Goal: Task Accomplishment & Management: Use online tool/utility

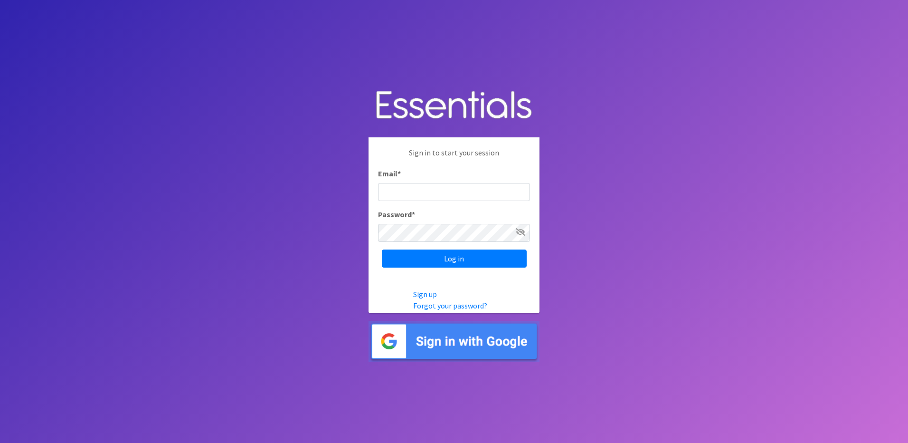
click at [393, 188] on input "Email *" at bounding box center [454, 192] width 152 height 18
type input "myumul@capsbc.org"
click at [453, 254] on input "Log in" at bounding box center [454, 258] width 145 height 18
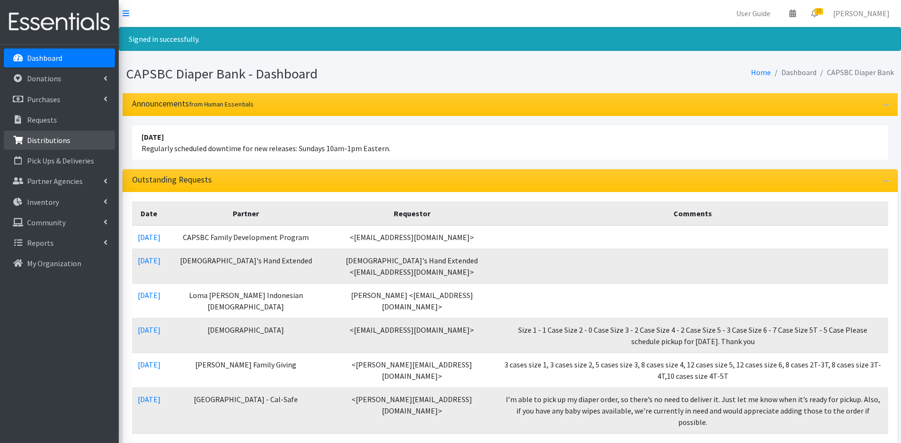
click at [39, 142] on p "Distributions" at bounding box center [48, 139] width 43 height 9
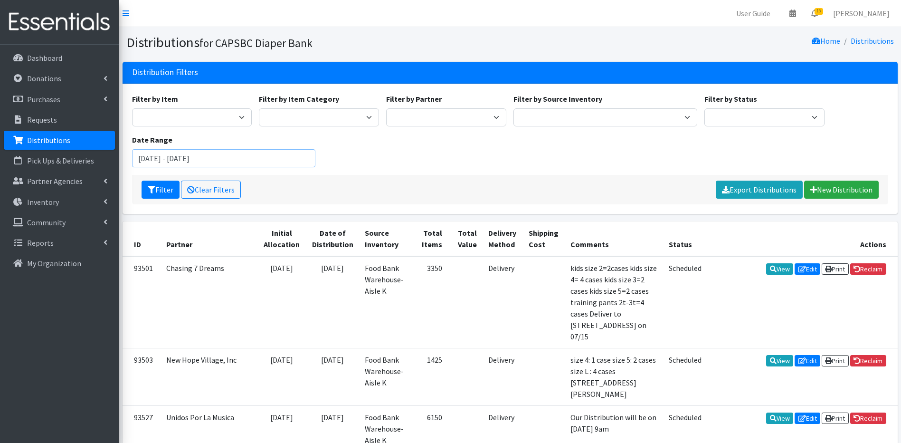
click at [174, 158] on input "[DATE] - [DATE]" at bounding box center [224, 158] width 184 height 18
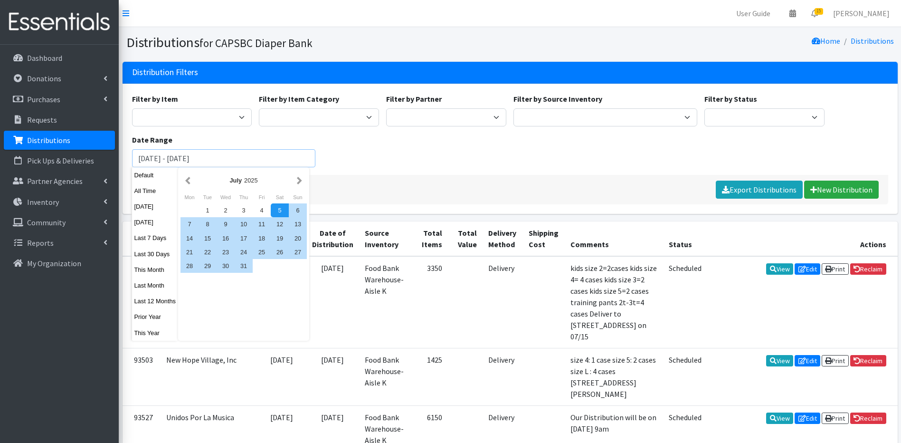
click at [207, 157] on input "July 1, 2022 - October 5, 2025" at bounding box center [224, 158] width 184 height 18
click at [212, 160] on input "July 1, 2022 - January 5, 2025" at bounding box center [224, 158] width 184 height 18
click at [236, 159] on input "July 1, 2022 - January 31, 2025" at bounding box center [224, 158] width 184 height 18
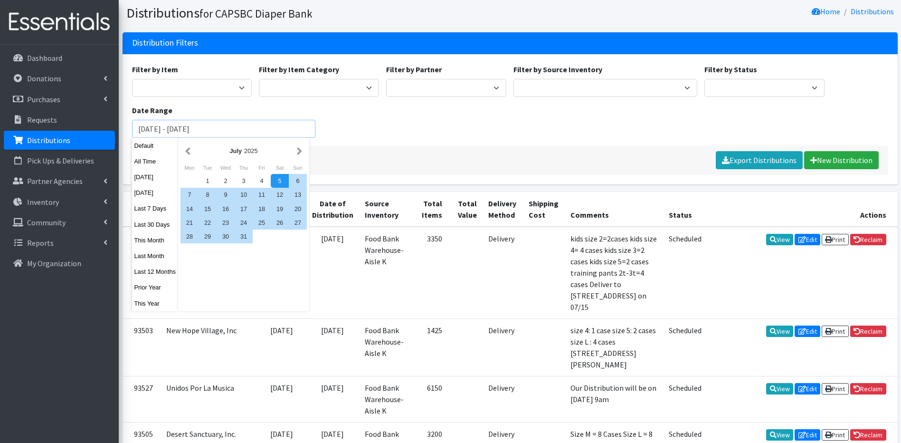
scroll to position [31, 0]
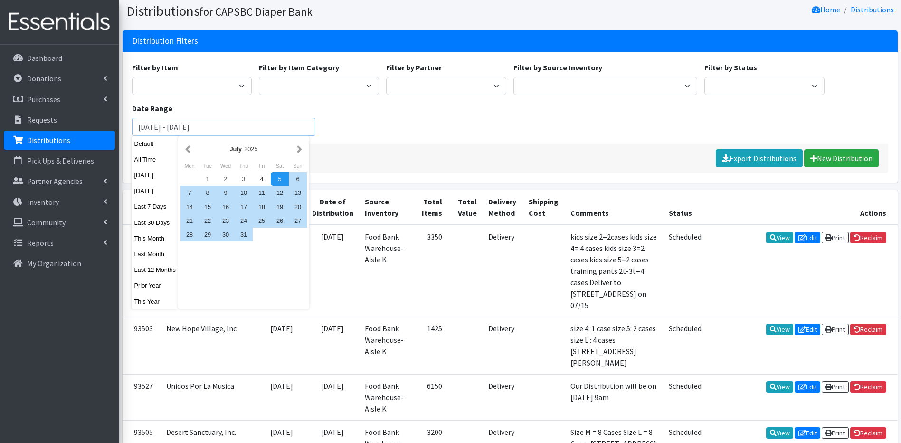
type input "July 1, 2022 - January 31, 2024"
click at [583, 154] on div "Filter Clear Filters Export Distributions New Distribution" at bounding box center [510, 157] width 756 height 29
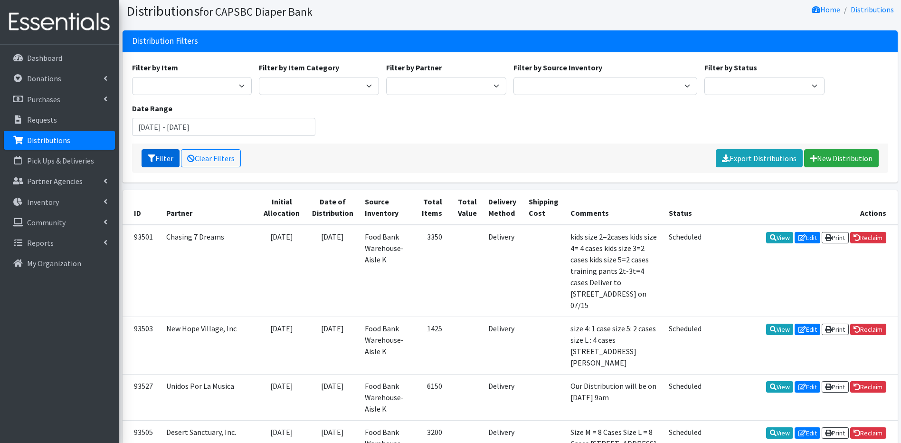
click at [159, 160] on button "Filter" at bounding box center [161, 158] width 38 height 18
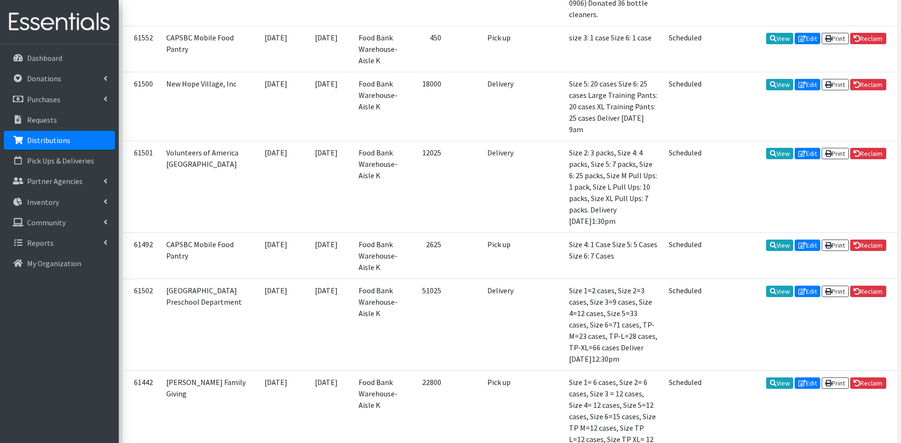
scroll to position [3748, 0]
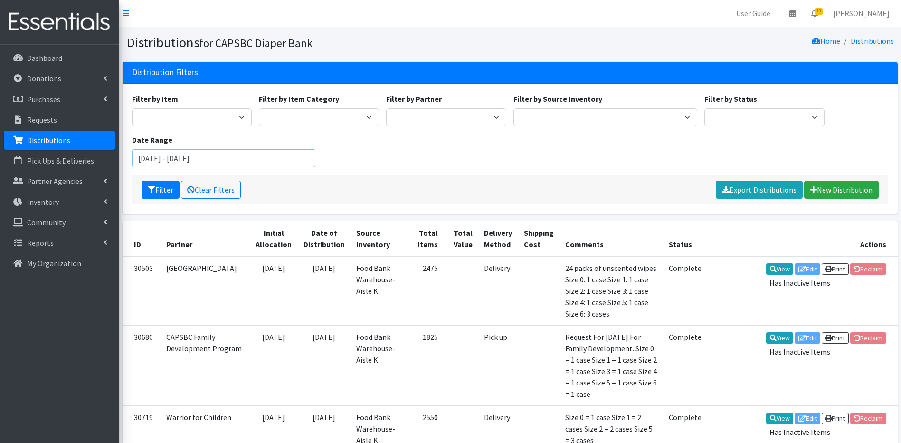
click at [174, 158] on input "[DATE] - [DATE]" at bounding box center [224, 158] width 184 height 18
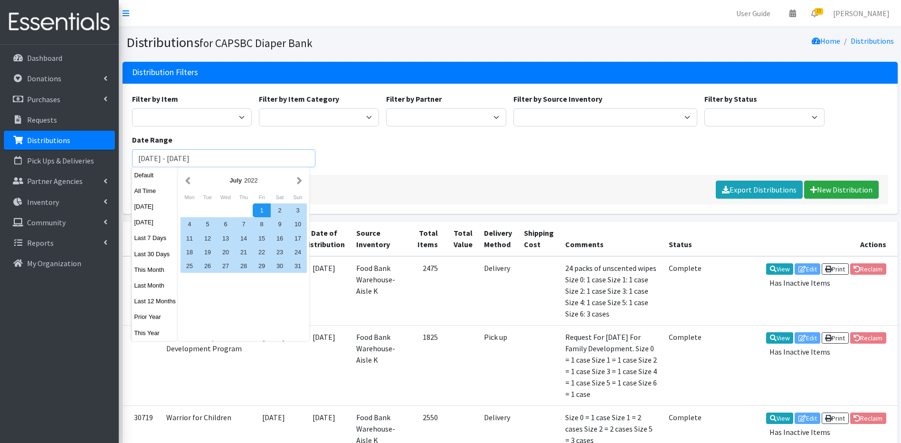
click at [150, 158] on input "July 1, 2021 - January 31, 2024" at bounding box center [224, 158] width 184 height 18
type input "[DATE] - [DATE]"
click at [383, 168] on div "Filter by Item 4 Piece Crib Set (girl) Bunny Hugs Size 3 Bunny Hugs Size 4 Cart…" at bounding box center [509, 134] width 763 height 82
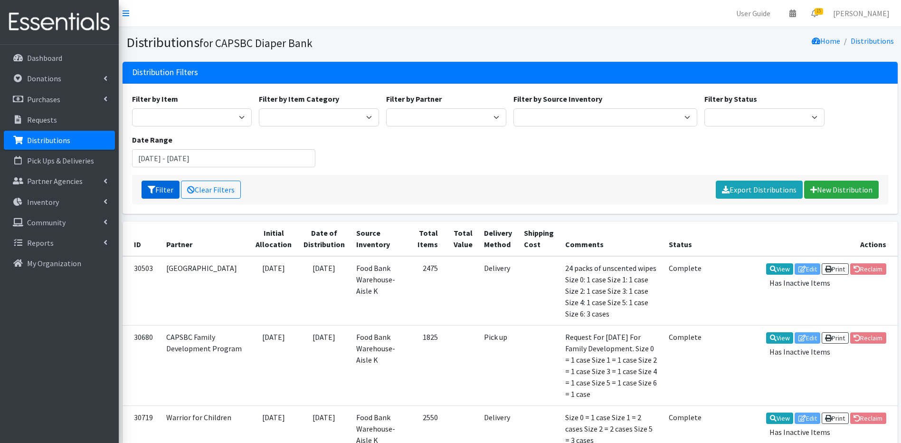
click at [160, 192] on button "Filter" at bounding box center [161, 189] width 38 height 18
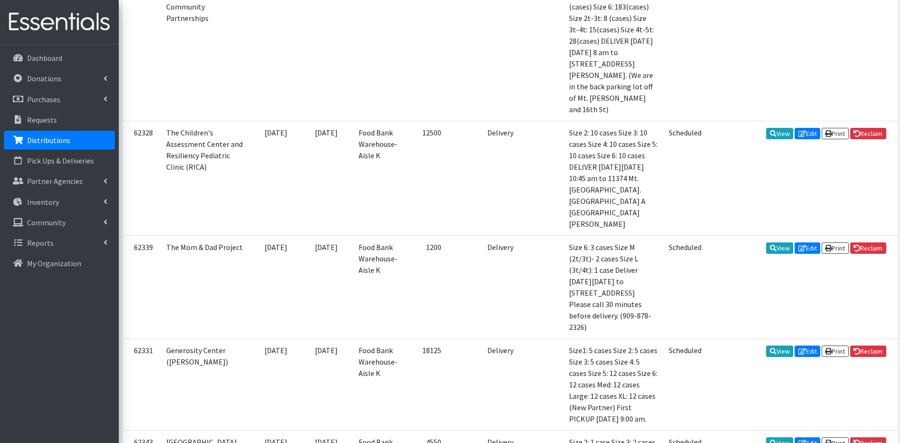
scroll to position [3748, 0]
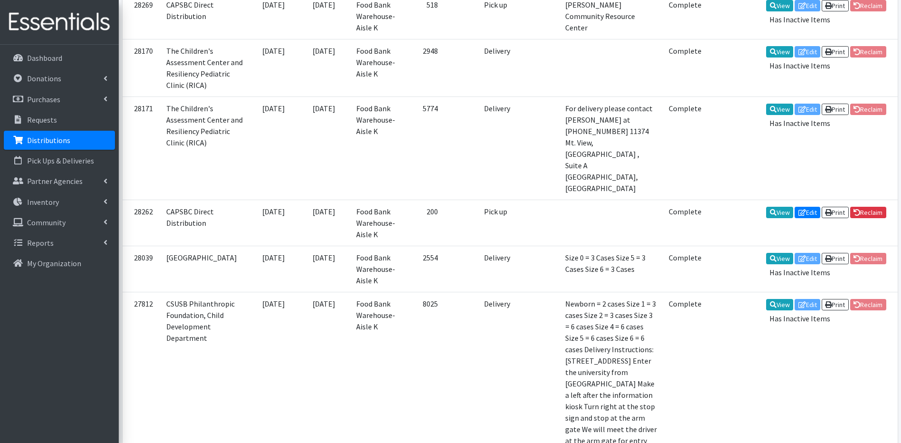
scroll to position [2970, 0]
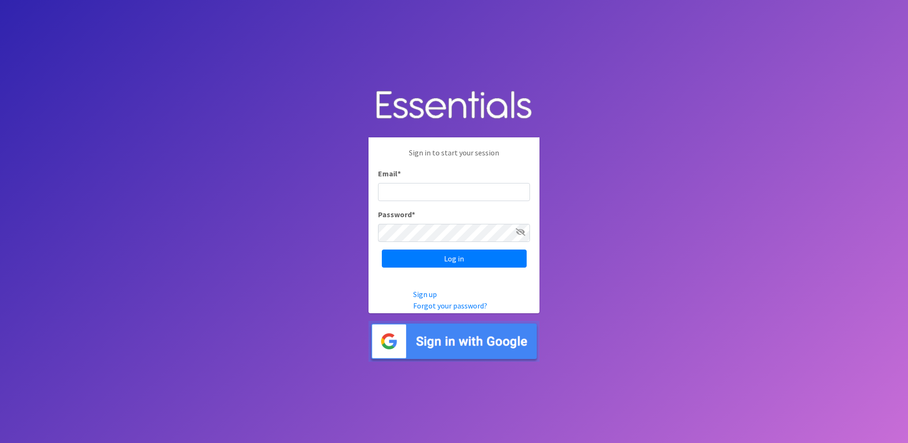
click at [414, 186] on input "Email *" at bounding box center [454, 192] width 152 height 18
type input "myumul@capsbc.org"
click at [435, 263] on input "Log in" at bounding box center [454, 258] width 145 height 18
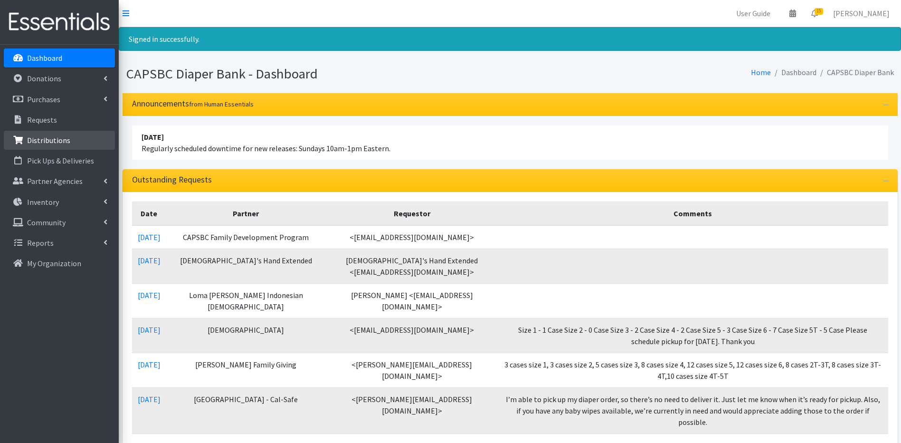
click at [46, 143] on p "Distributions" at bounding box center [48, 139] width 43 height 9
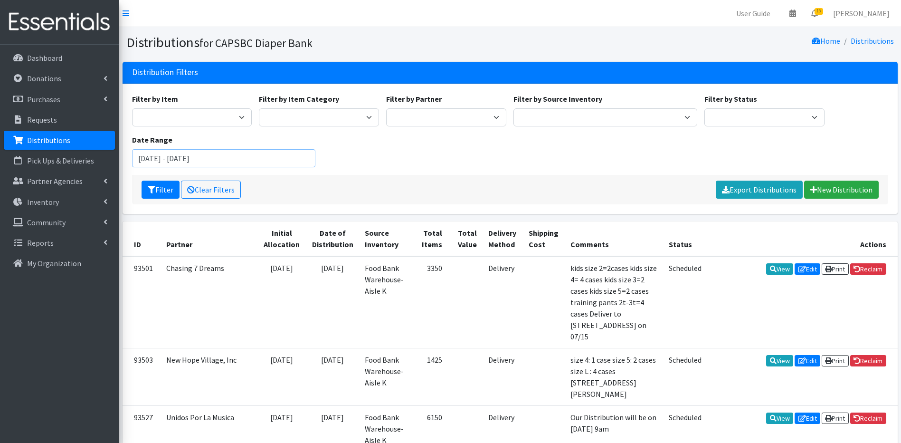
click at [174, 159] on input "July 5, 2025 - October 5, 2025" at bounding box center [224, 158] width 184 height 18
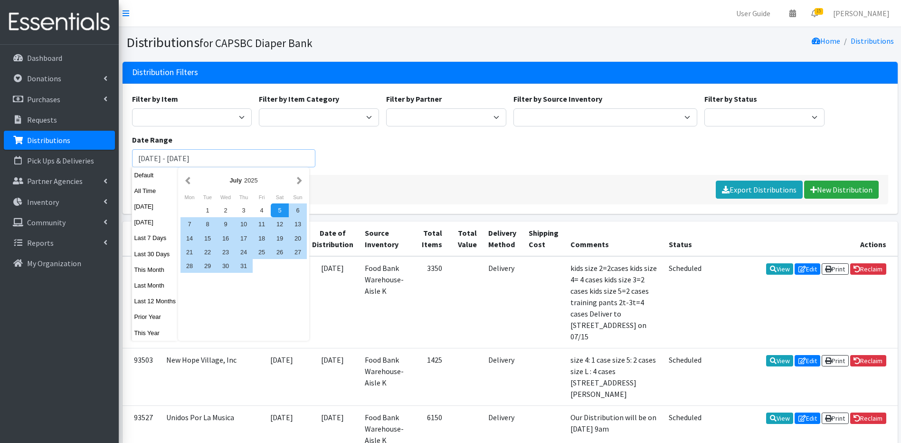
type input "January 1, 2021 - October 5, 2025"
click at [407, 163] on div "Filter by Item 4 Piece Crib Set (girl) Bunny Hugs Size 3 Bunny Hugs Size 4 Cart…" at bounding box center [509, 134] width 763 height 82
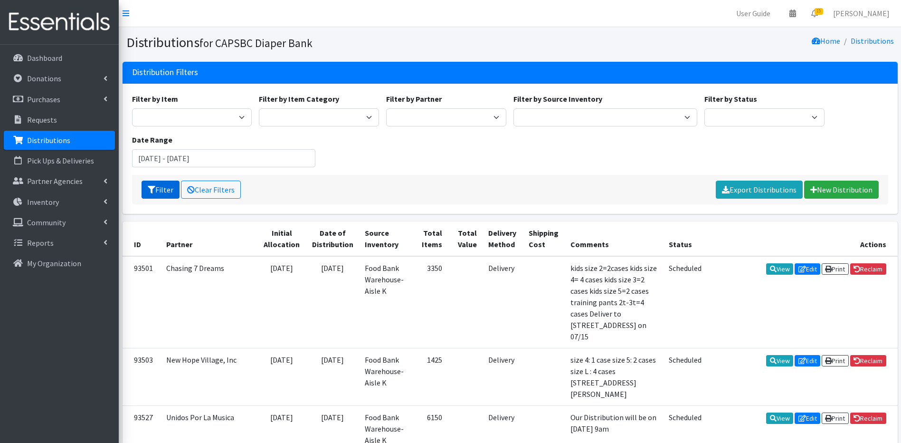
click at [153, 189] on icon "submit" at bounding box center [152, 190] width 8 height 8
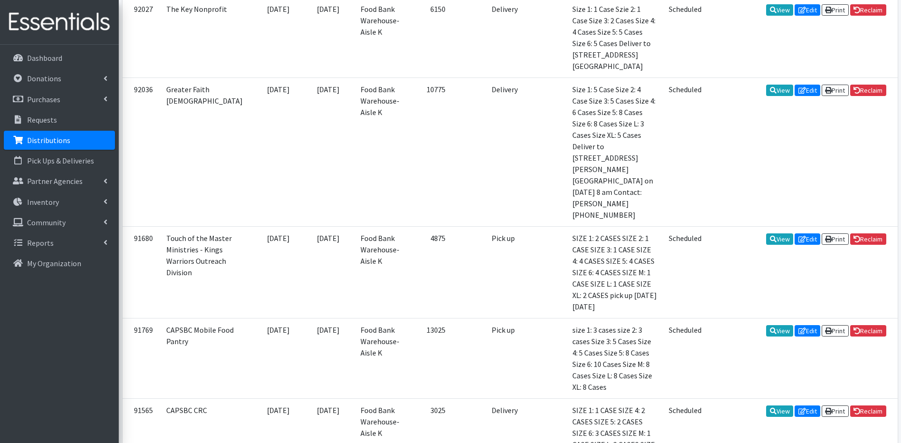
scroll to position [3463, 0]
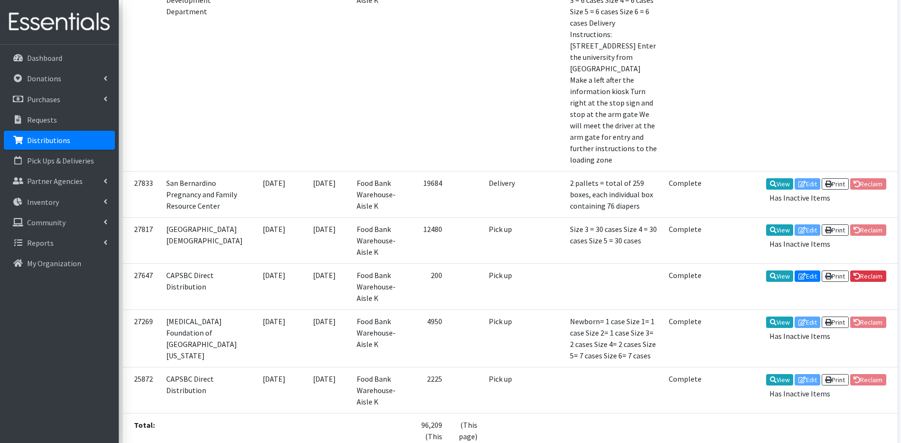
scroll to position [974, 0]
